Goal: Information Seeking & Learning: Learn about a topic

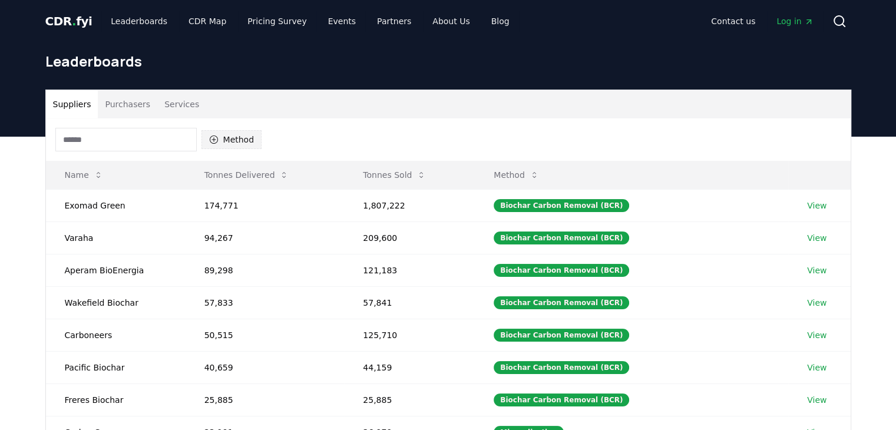
click at [236, 141] on button "Method" at bounding box center [231, 139] width 61 height 19
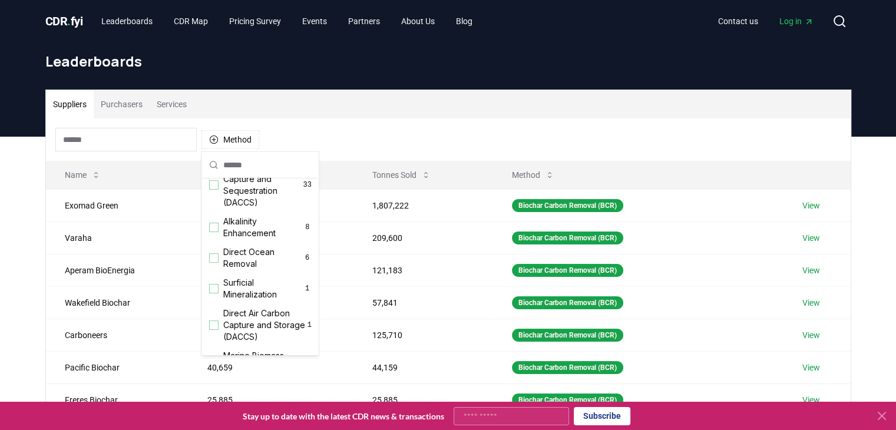
scroll to position [295, 0]
click at [239, 206] on span "Direct Air Carbon Capture and Sequestration (DACCS)" at bounding box center [263, 181] width 80 height 47
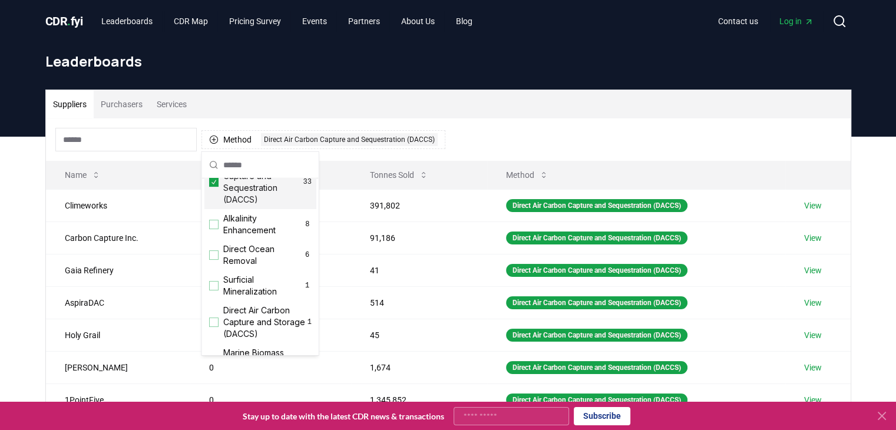
click at [428, 82] on div "Leaderboards" at bounding box center [448, 65] width 825 height 47
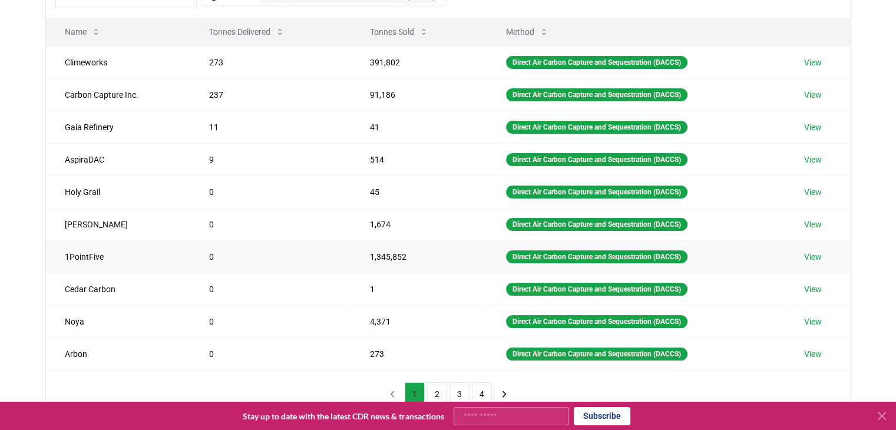
scroll to position [172, 0]
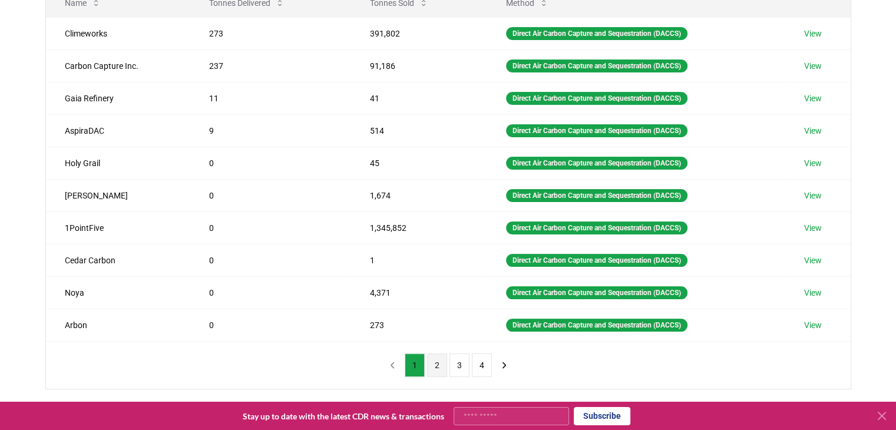
click at [433, 361] on button "2" at bounding box center [437, 365] width 20 height 24
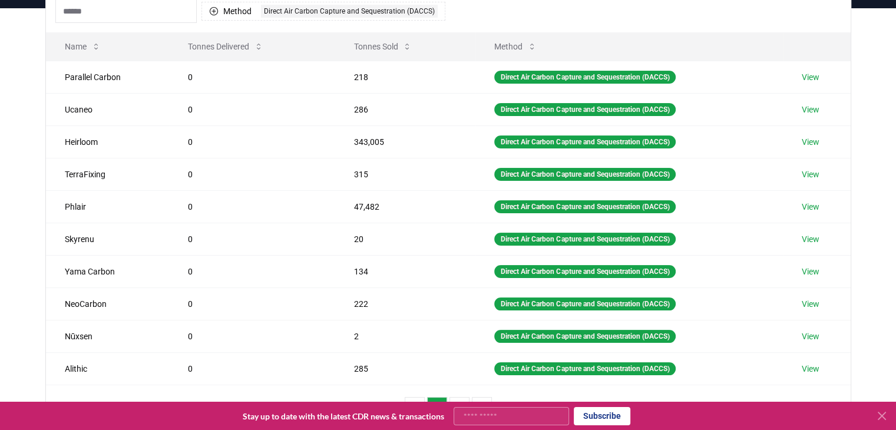
scroll to position [231, 0]
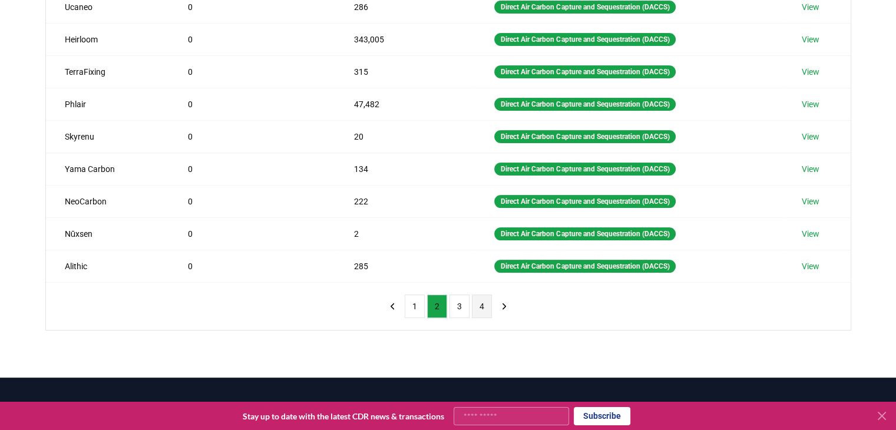
click at [475, 305] on button "4" at bounding box center [482, 307] width 20 height 24
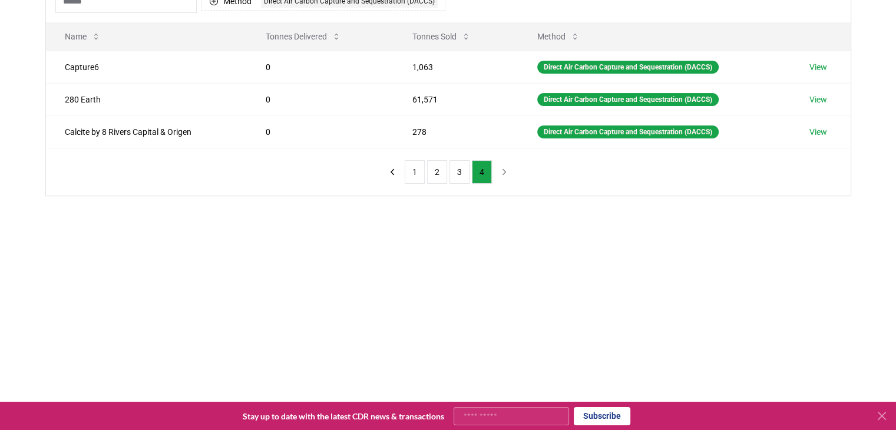
scroll to position [0, 0]
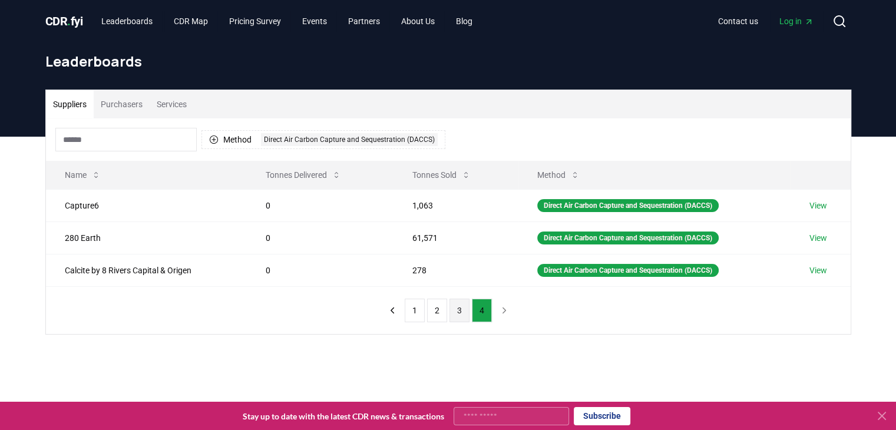
click at [451, 310] on button "3" at bounding box center [459, 311] width 20 height 24
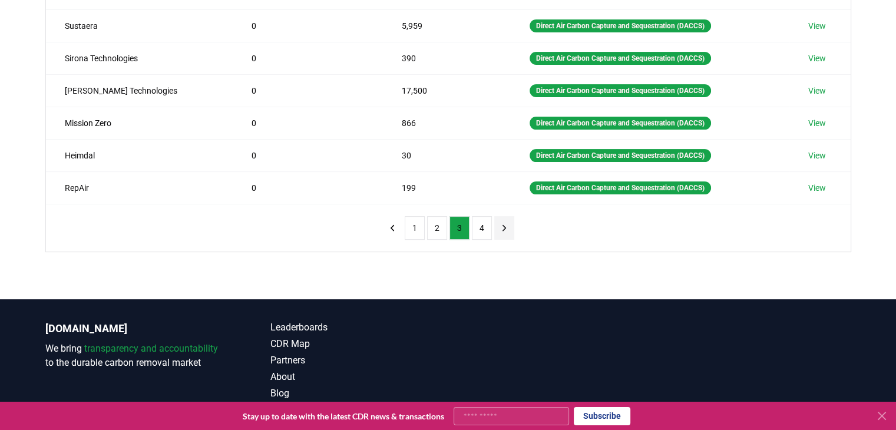
scroll to position [290, 0]
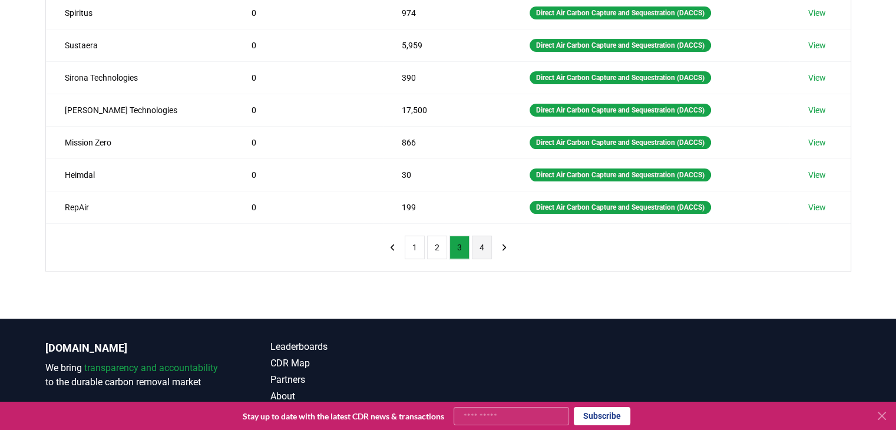
click at [488, 248] on button "4" at bounding box center [482, 248] width 20 height 24
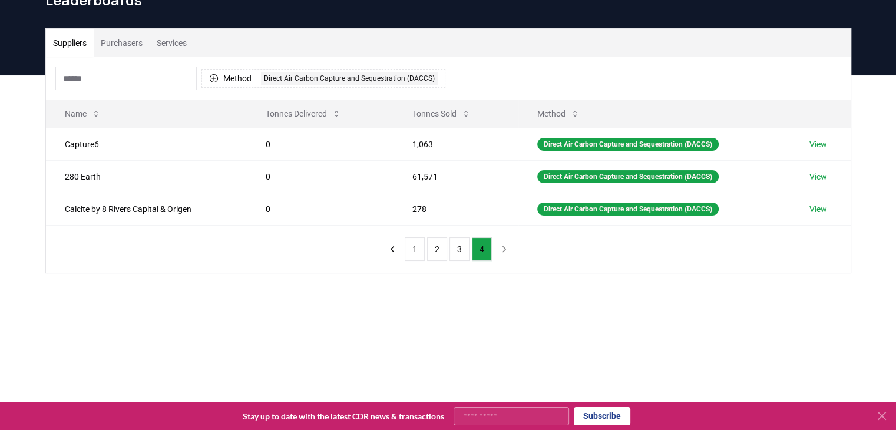
scroll to position [0, 0]
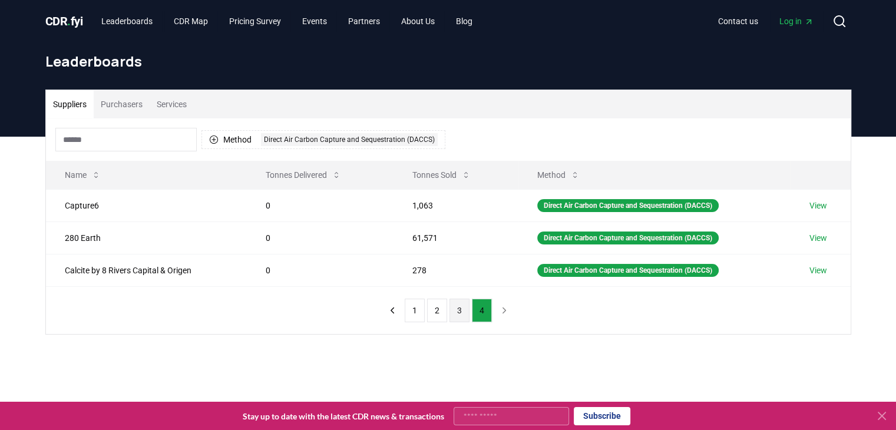
click at [461, 313] on button "3" at bounding box center [459, 311] width 20 height 24
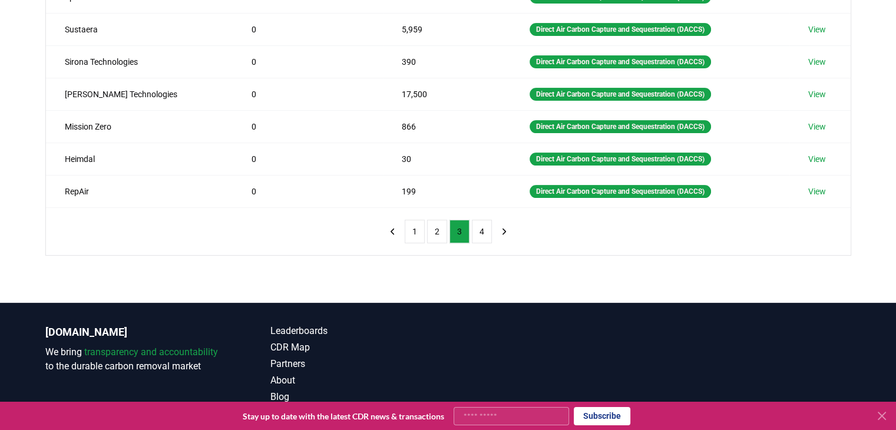
scroll to position [349, 0]
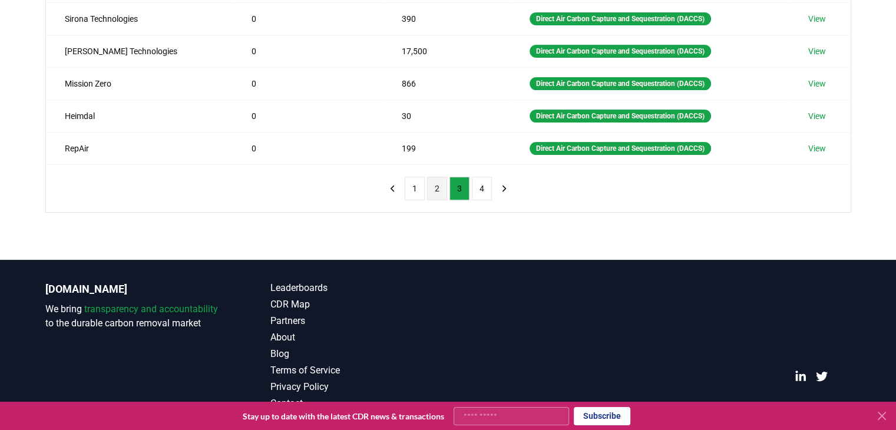
click at [432, 190] on button "2" at bounding box center [437, 189] width 20 height 24
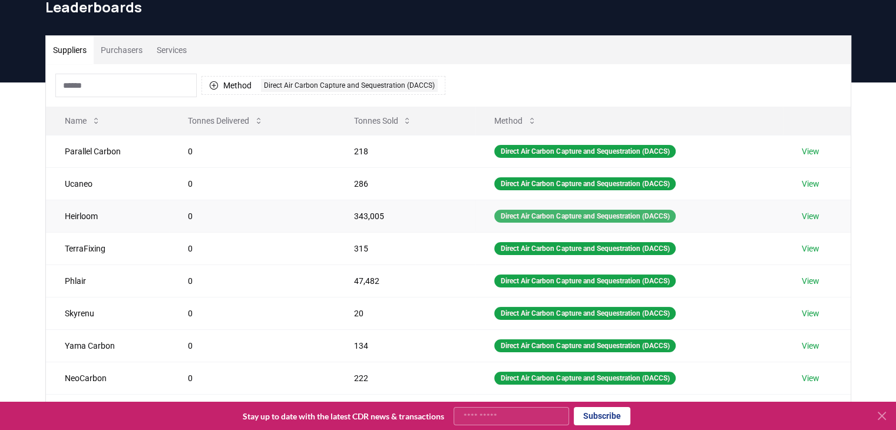
scroll to position [172, 0]
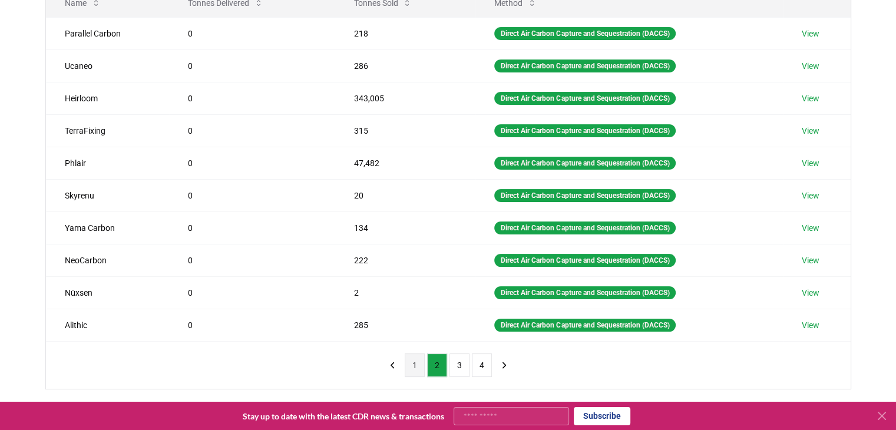
click at [415, 365] on button "1" at bounding box center [415, 365] width 20 height 24
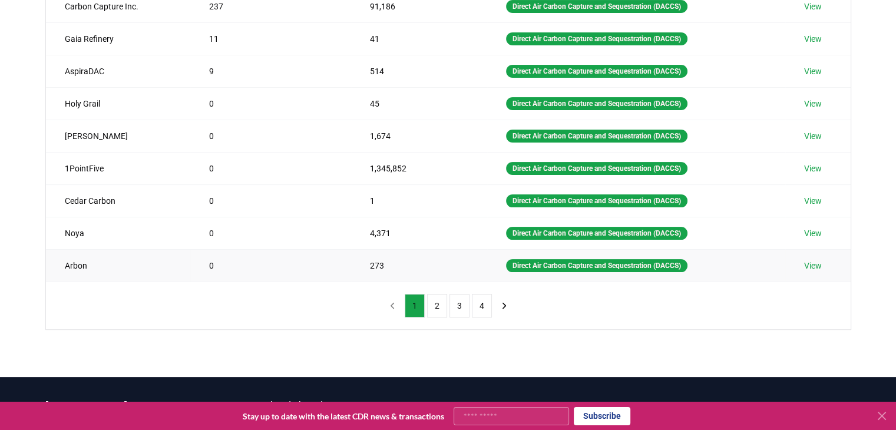
scroll to position [236, 0]
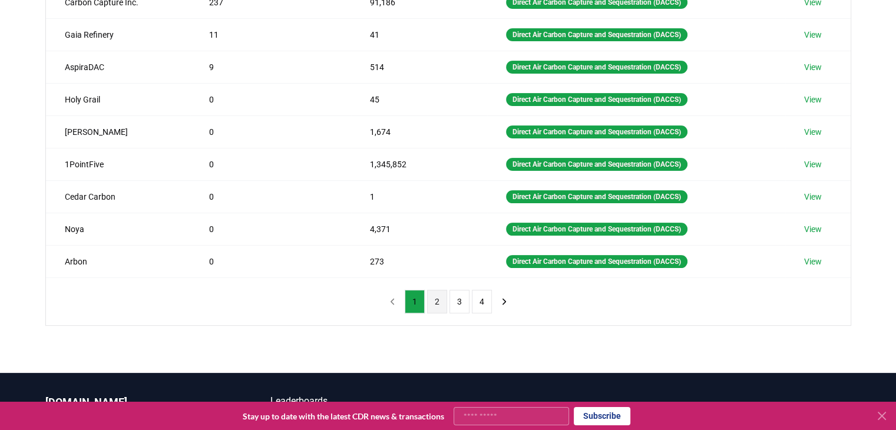
click at [434, 297] on button "2" at bounding box center [437, 302] width 20 height 24
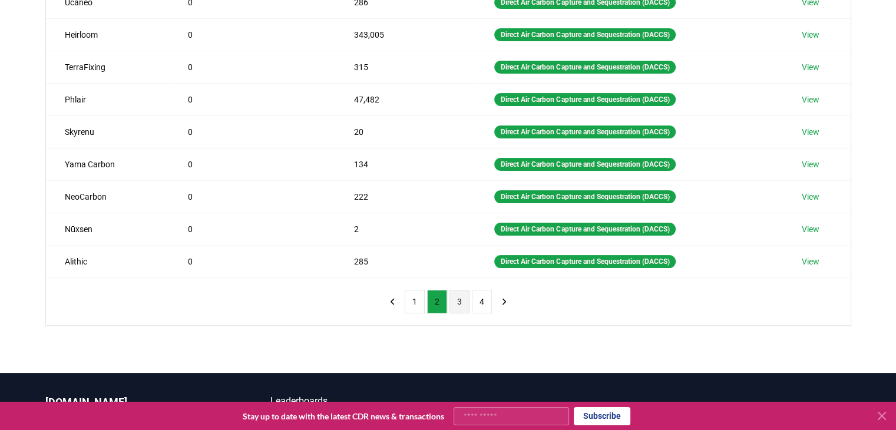
click at [455, 296] on button "3" at bounding box center [459, 302] width 20 height 24
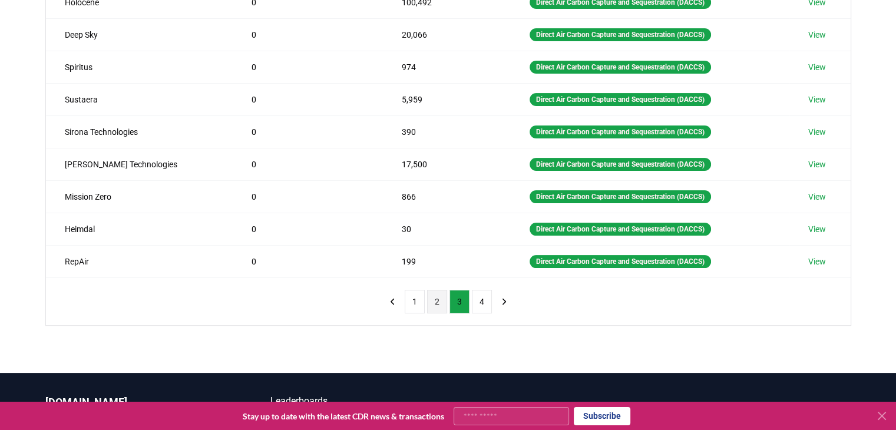
click at [443, 306] on button "2" at bounding box center [437, 302] width 20 height 24
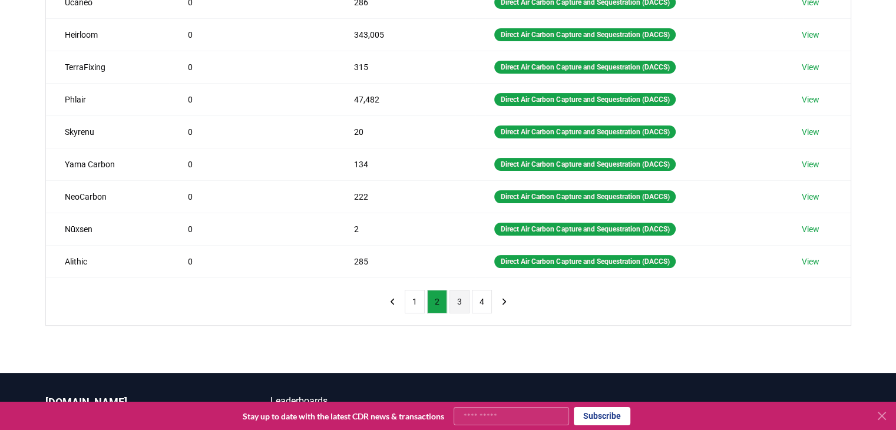
click at [457, 303] on button "3" at bounding box center [459, 302] width 20 height 24
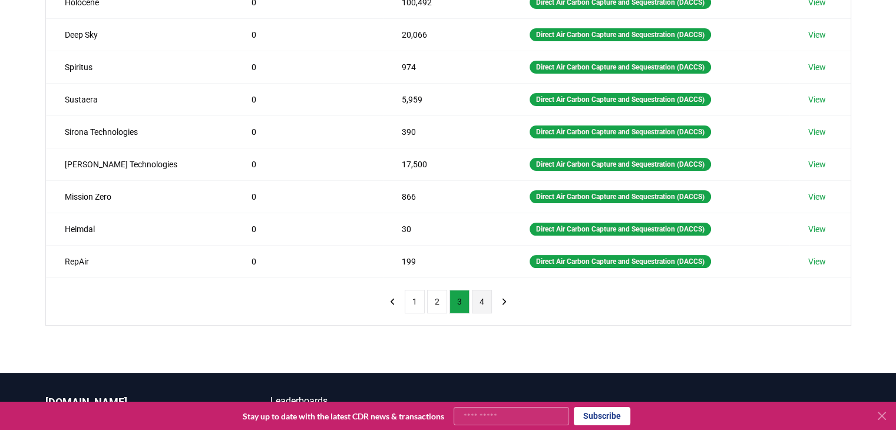
click at [478, 309] on button "4" at bounding box center [482, 302] width 20 height 24
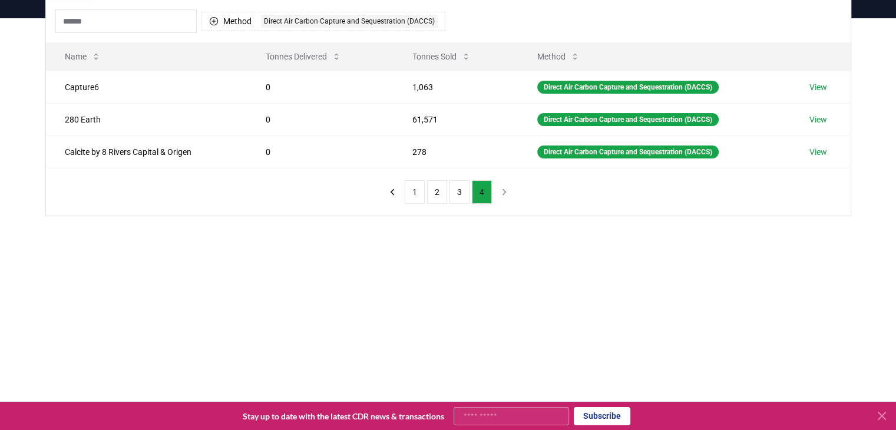
scroll to position [118, 0]
click at [459, 194] on button "3" at bounding box center [459, 193] width 20 height 24
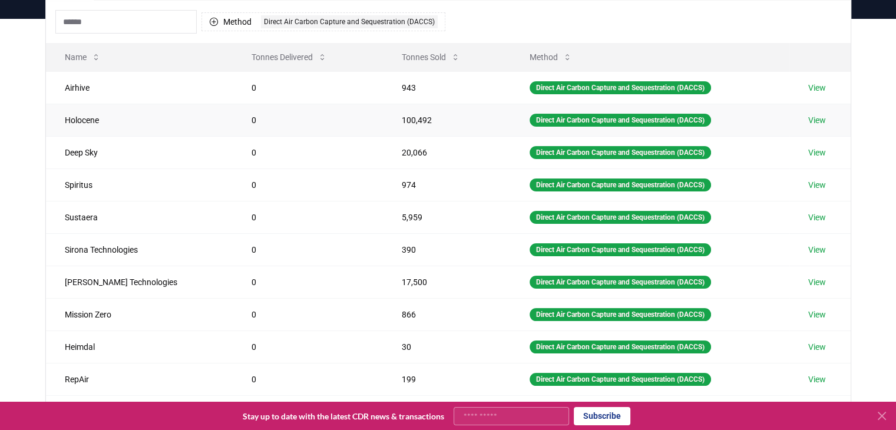
click at [71, 114] on td "Holocene" at bounding box center [139, 120] width 187 height 32
click at [813, 117] on link "View" at bounding box center [817, 120] width 18 height 12
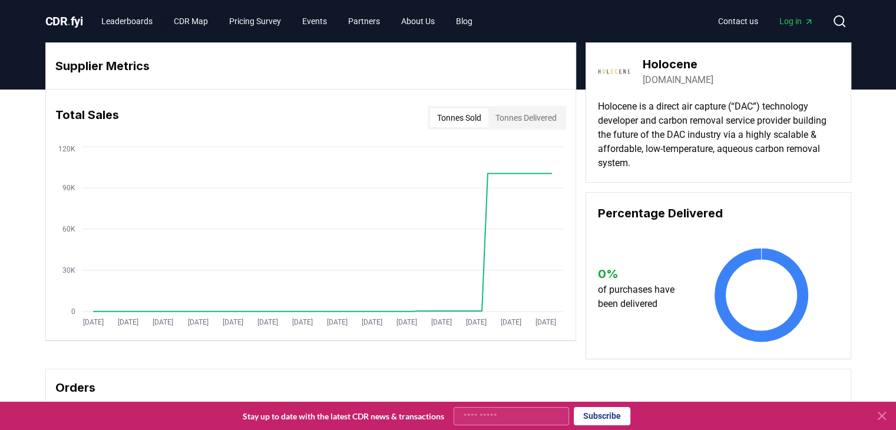
click at [632, 71] on div "Holocene theholocene.co" at bounding box center [718, 71] width 241 height 33
drag, startPoint x: 632, startPoint y: 71, endPoint x: 624, endPoint y: 68, distance: 8.0
click at [631, 71] on div "Holocene theholocene.co" at bounding box center [718, 71] width 241 height 33
click at [622, 67] on img at bounding box center [614, 71] width 33 height 33
